Goal: Navigation & Orientation: Go to known website

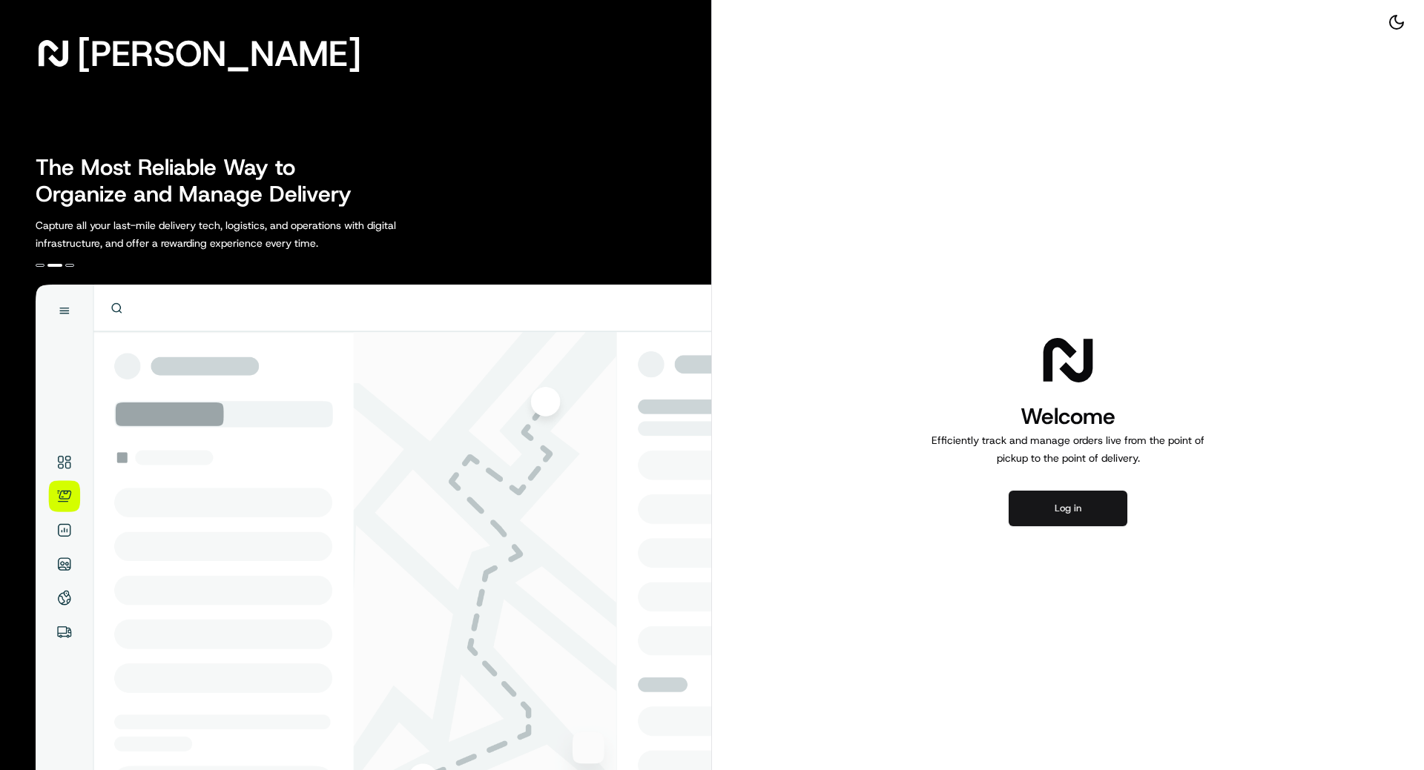
click at [1067, 498] on button "Log in" at bounding box center [1067, 509] width 119 height 36
